Goal: Task Accomplishment & Management: Manage account settings

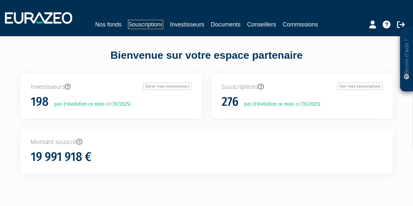
click at [153, 23] on link "Souscriptions" at bounding box center [145, 24] width 35 height 9
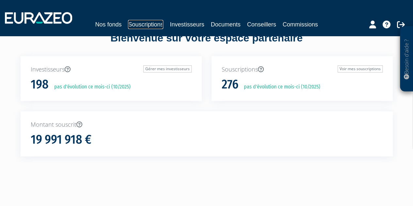
scroll to position [19, 0]
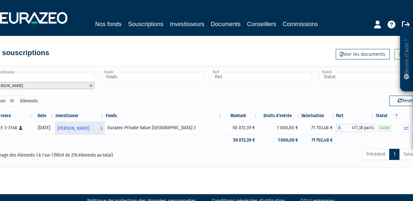
click at [89, 126] on span "[PERSON_NAME]" at bounding box center [73, 128] width 32 height 12
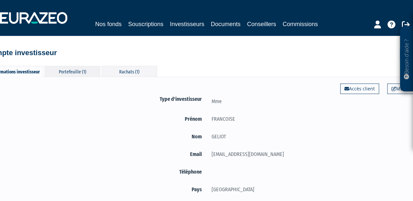
click at [81, 69] on div "Portefeuille (1)" at bounding box center [72, 71] width 55 height 11
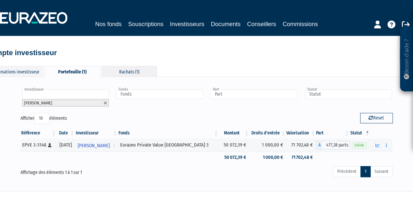
click at [121, 70] on div "Rachats (1)" at bounding box center [129, 71] width 55 height 11
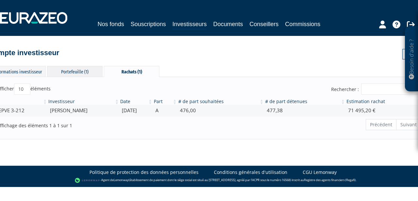
click at [74, 71] on div "Portefeuille (1)" at bounding box center [74, 71] width 55 height 11
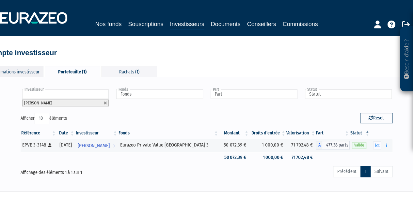
click at [32, 69] on div "Informations investisseur" at bounding box center [15, 71] width 55 height 11
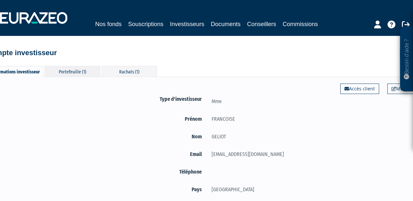
click at [80, 70] on div "Portefeuille (1)" at bounding box center [72, 71] width 55 height 11
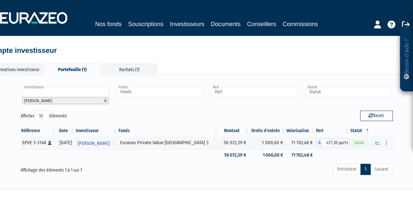
scroll to position [3, 0]
click at [376, 141] on icon "button" at bounding box center [377, 143] width 4 height 4
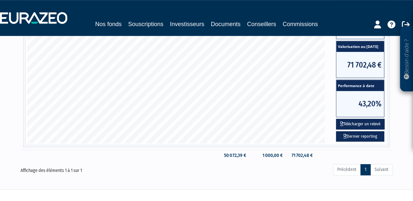
scroll to position [205, 0]
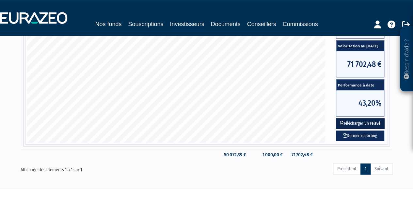
click at [373, 122] on button "Télécharger un relevé" at bounding box center [360, 123] width 49 height 11
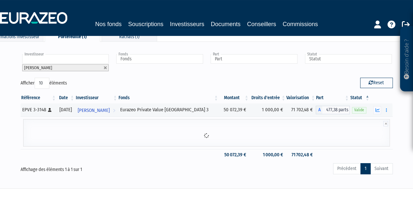
scroll to position [77, 0]
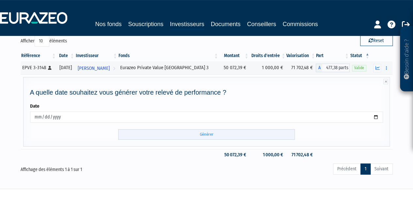
click at [258, 136] on input "Générer" at bounding box center [206, 134] width 177 height 11
drag, startPoint x: 290, startPoint y: 65, endPoint x: 310, endPoint y: 67, distance: 20.6
click at [310, 67] on td "71 702,48 €" at bounding box center [301, 67] width 30 height 13
